Goal: Communication & Community: Ask a question

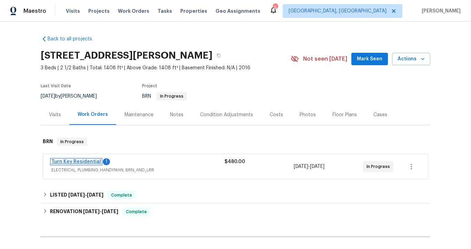
click at [79, 160] on link "Turn Key Residential" at bounding box center [76, 161] width 50 height 5
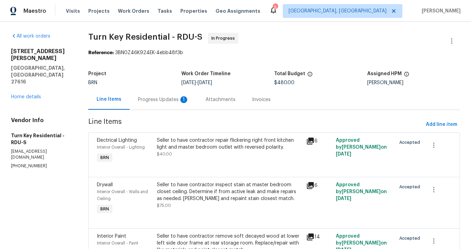
click at [172, 99] on div "Progress Updates 1" at bounding box center [163, 99] width 51 height 7
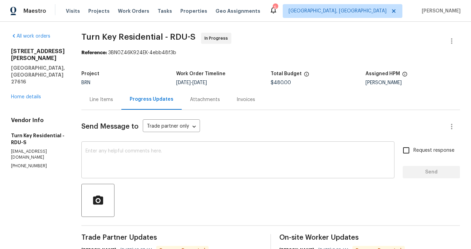
click at [153, 166] on textarea at bounding box center [238, 161] width 305 height 24
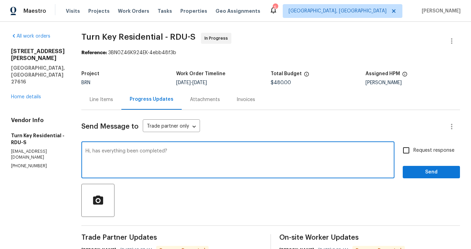
type textarea "Hi, has everything been completed?"
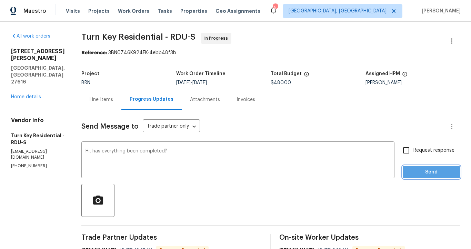
click at [433, 175] on span "Send" at bounding box center [432, 172] width 46 height 9
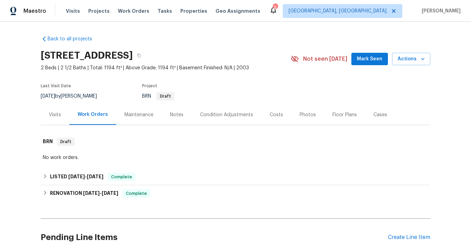
click at [54, 114] on div "Visits" at bounding box center [55, 114] width 12 height 7
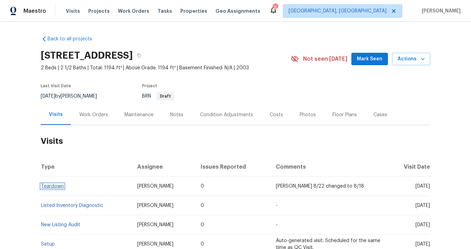
click at [49, 186] on link "Teardown" at bounding box center [52, 186] width 23 height 5
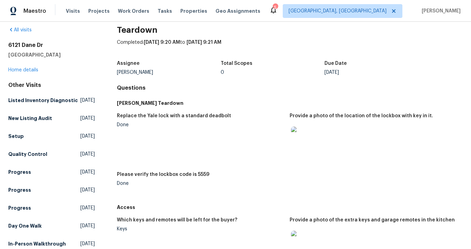
scroll to position [18, 0]
